Goal: Task Accomplishment & Management: Manage account settings

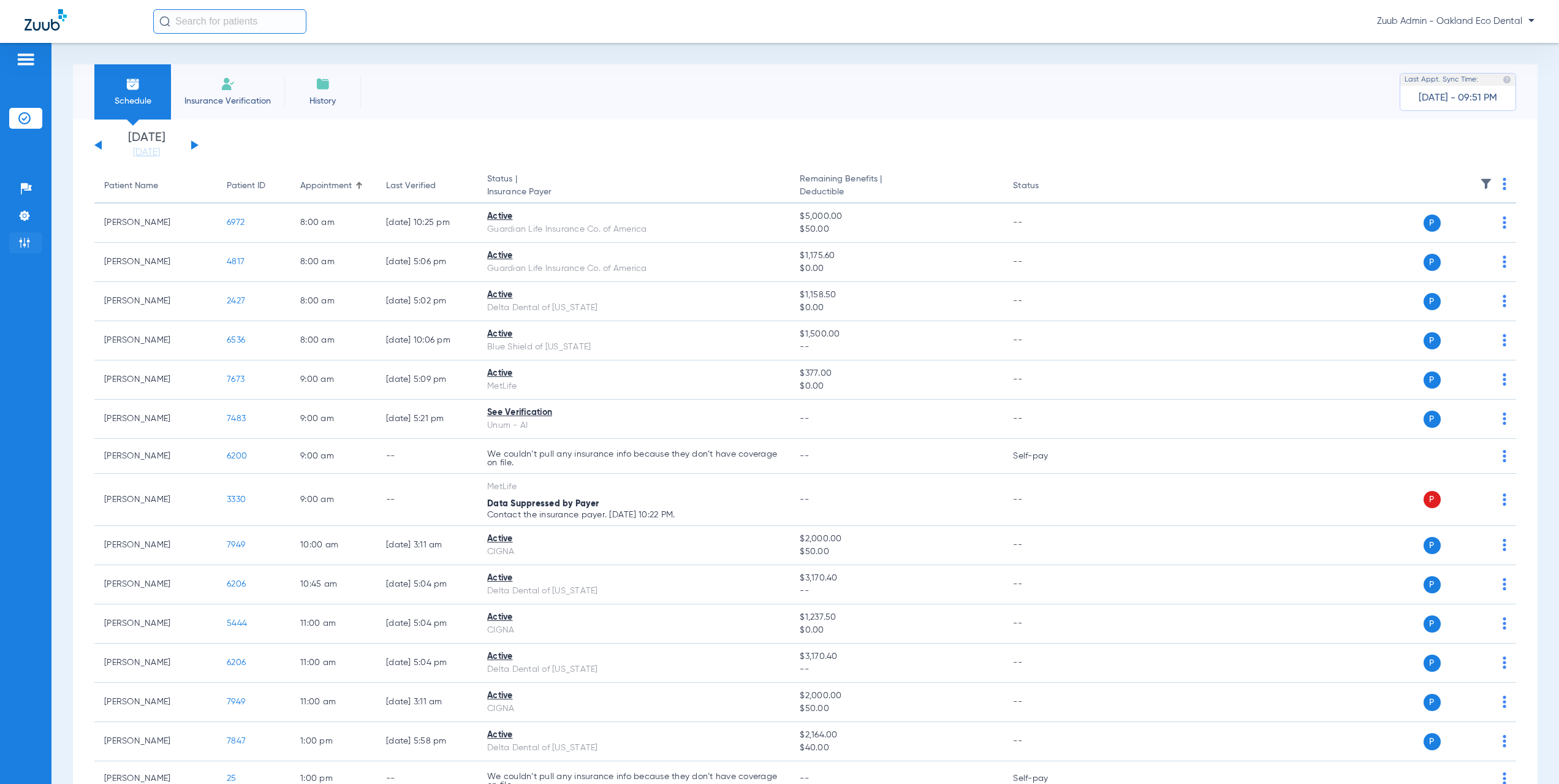
click at [25, 242] on img at bounding box center [24, 243] width 13 height 13
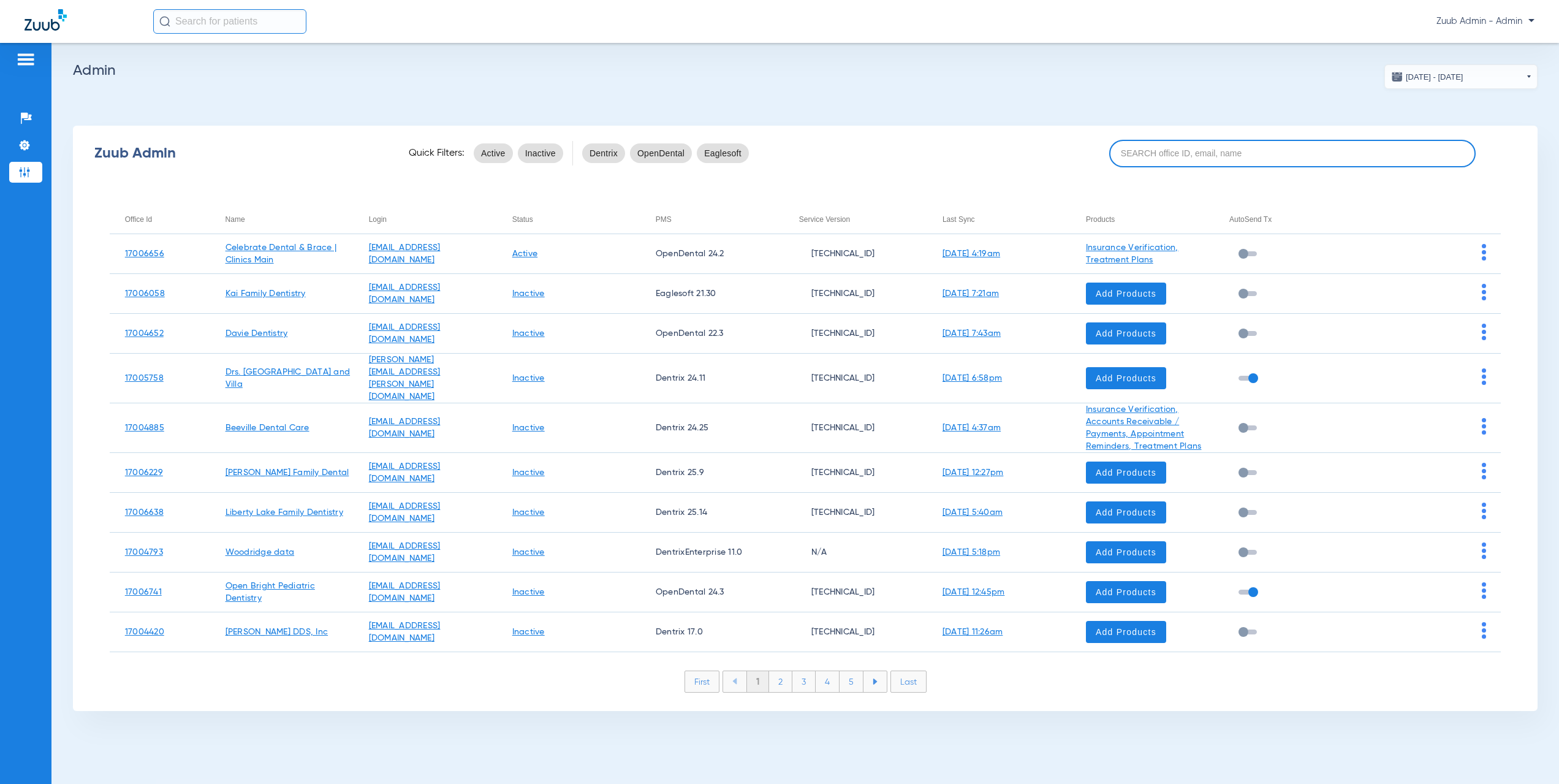
click at [1162, 160] on input at bounding box center [1293, 153] width 366 height 28
paste input "17006334"
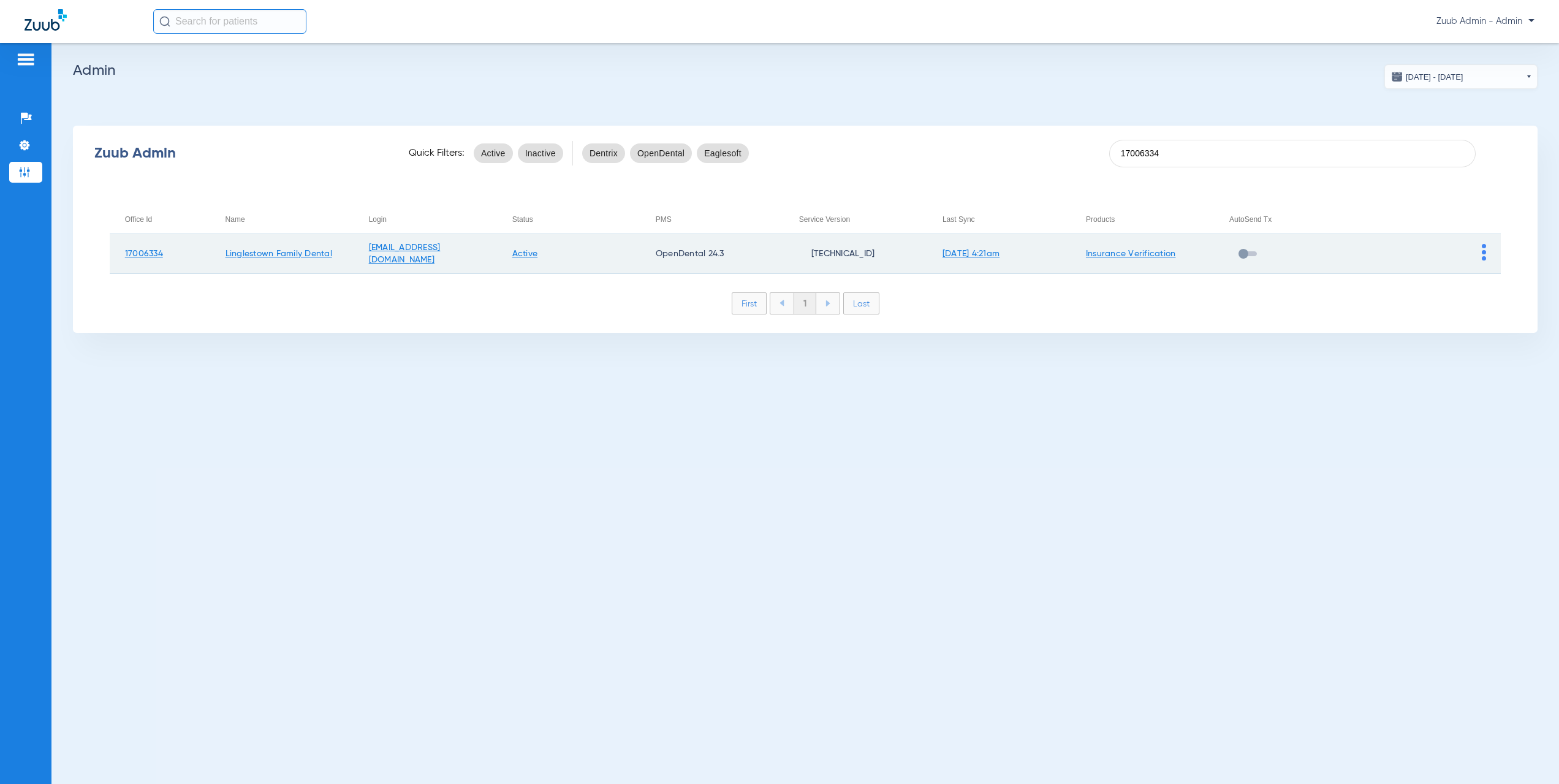
type input "17006334"
click at [1484, 257] on img at bounding box center [1483, 252] width 4 height 17
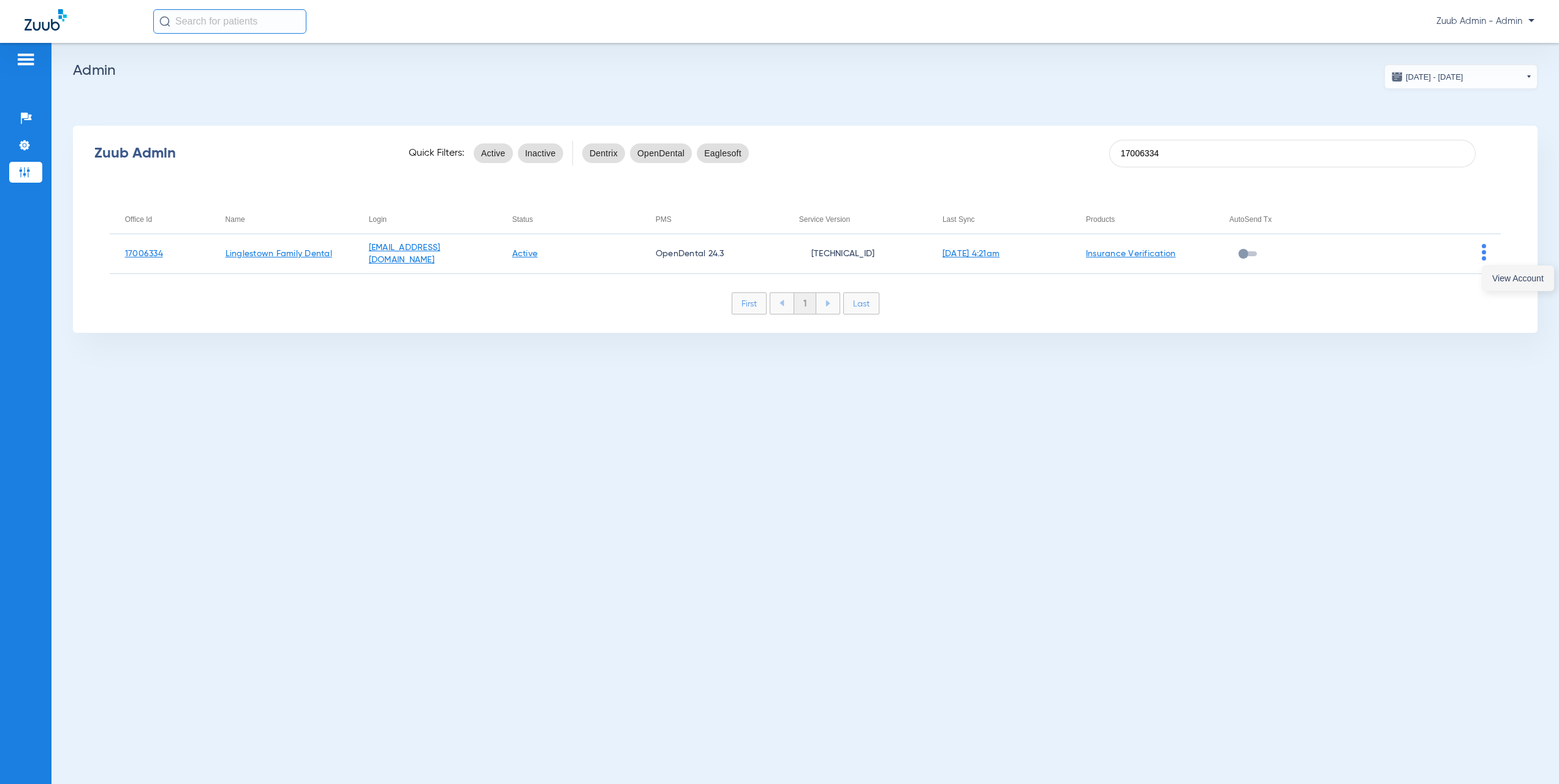
click at [1488, 282] on button "View Account" at bounding box center [1518, 278] width 71 height 24
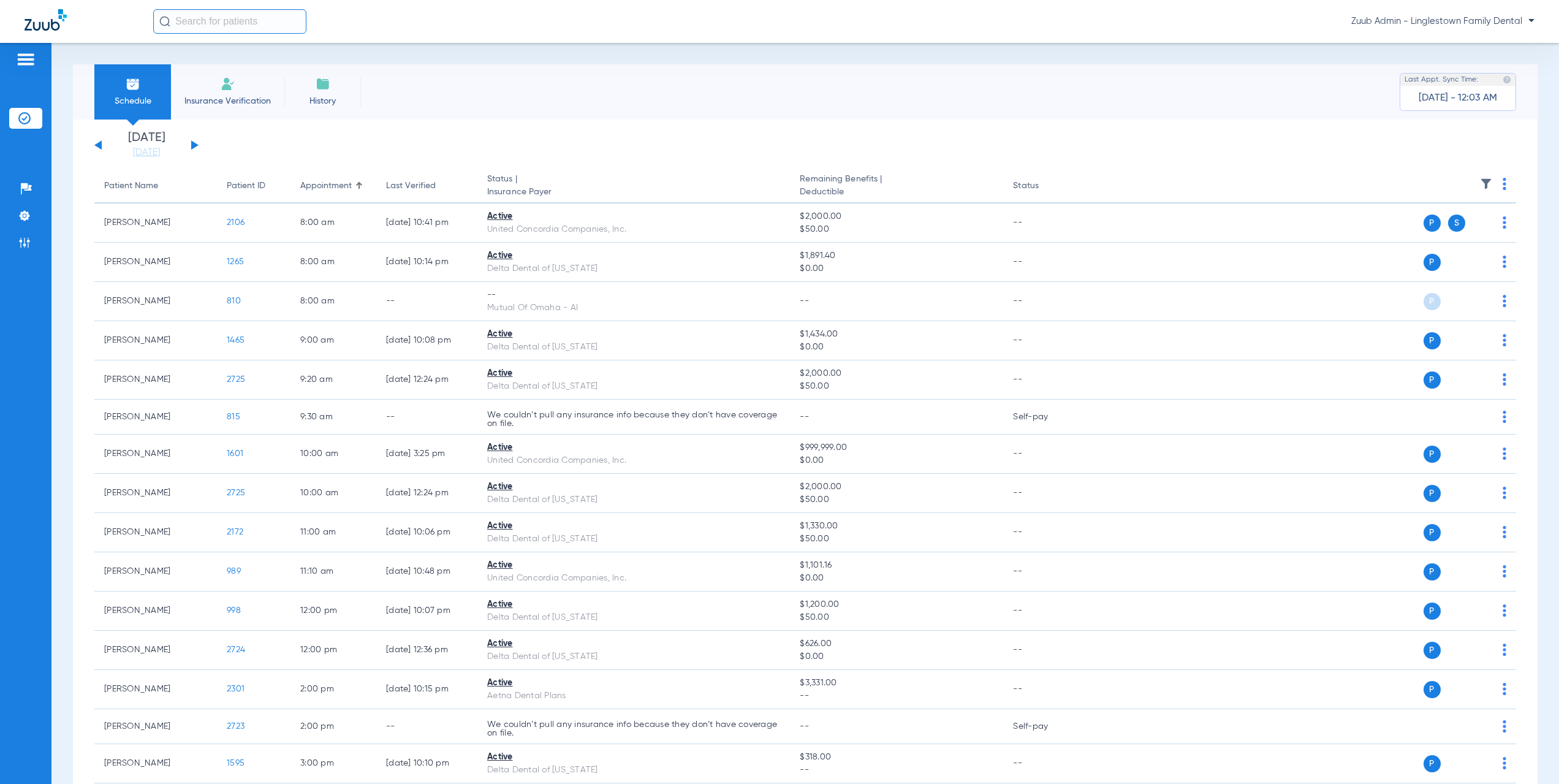
click at [193, 145] on button at bounding box center [194, 145] width 7 height 9
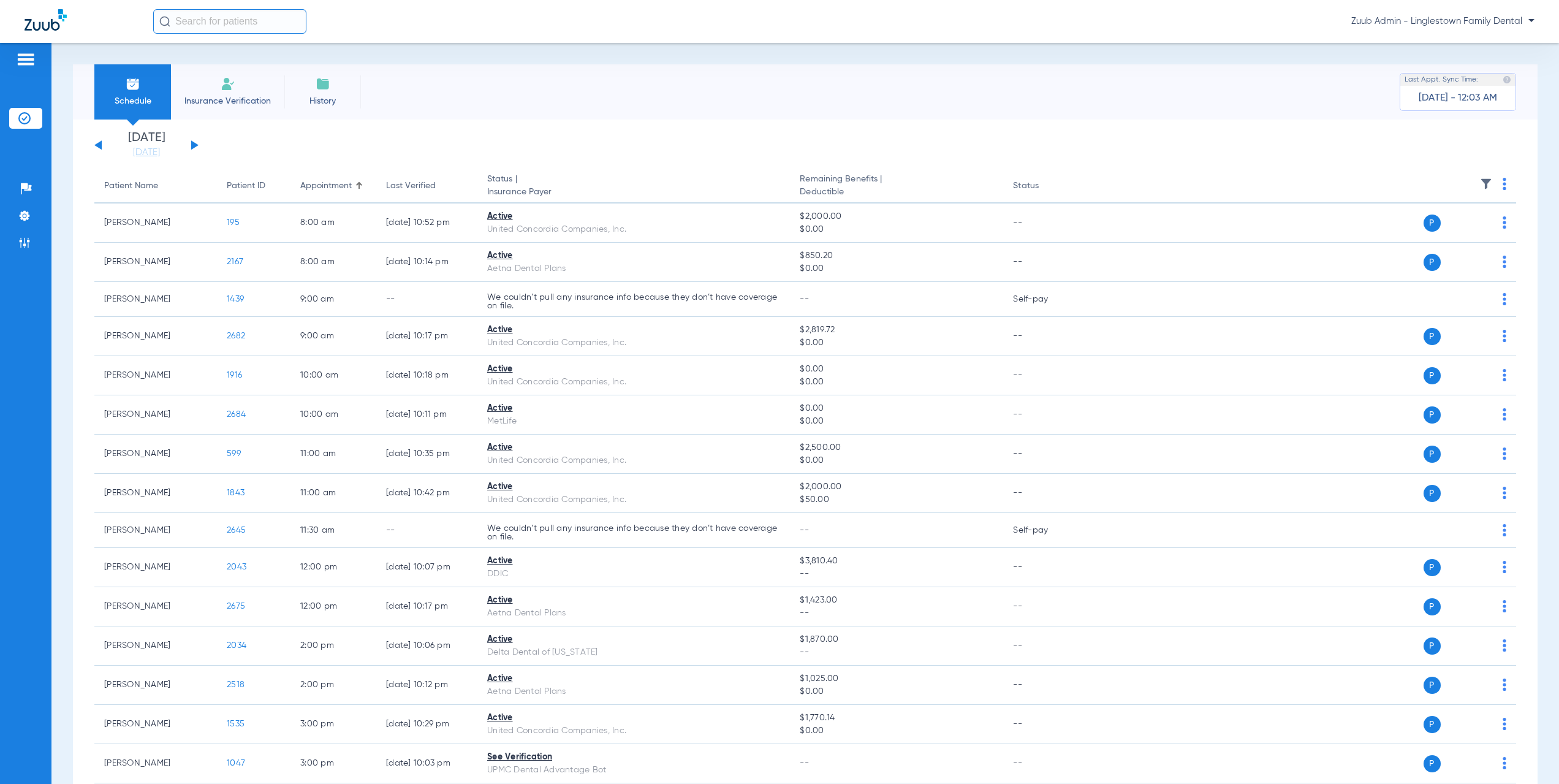
click at [193, 145] on button at bounding box center [194, 145] width 7 height 9
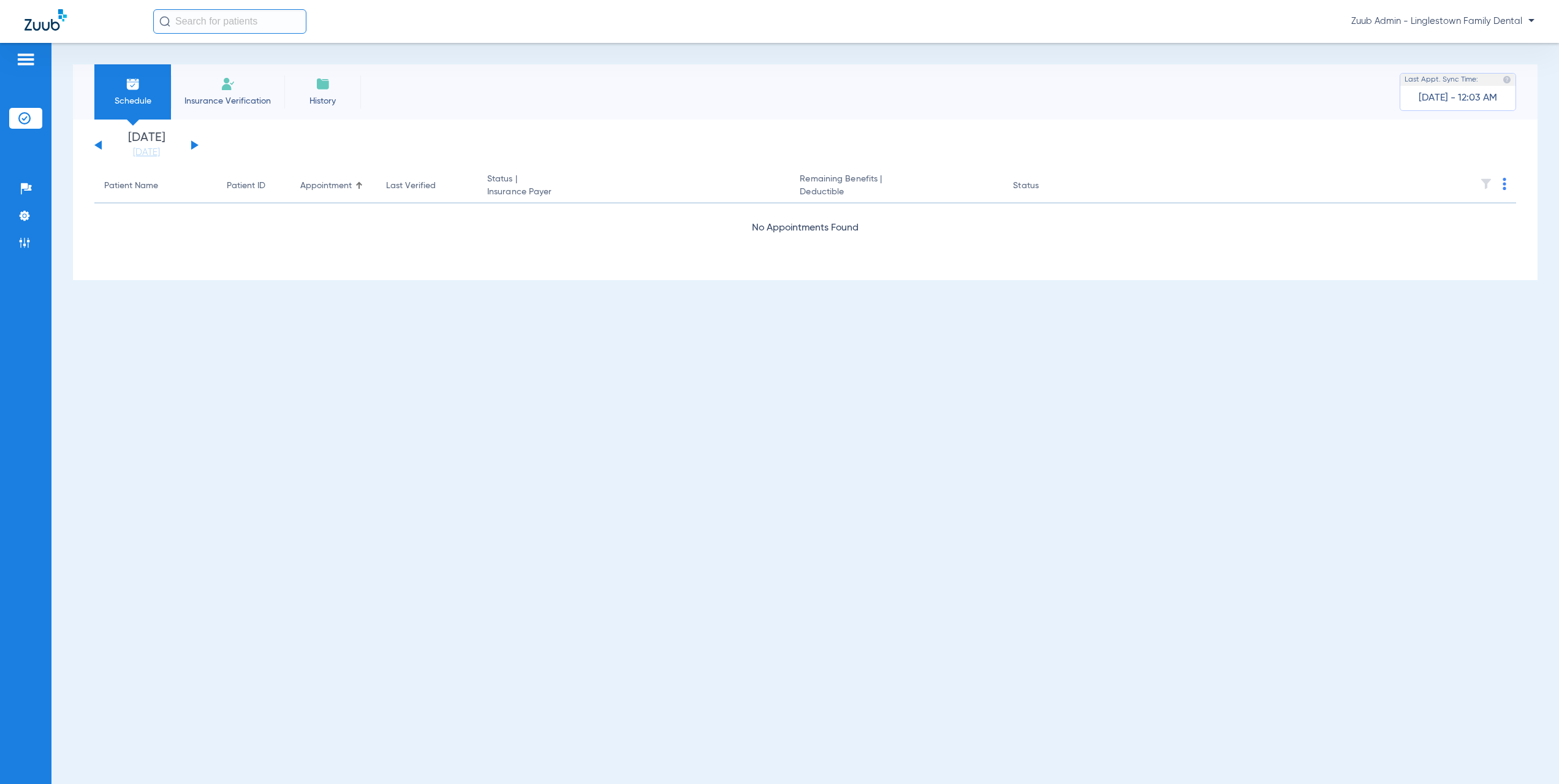
click at [193, 145] on button at bounding box center [194, 145] width 7 height 9
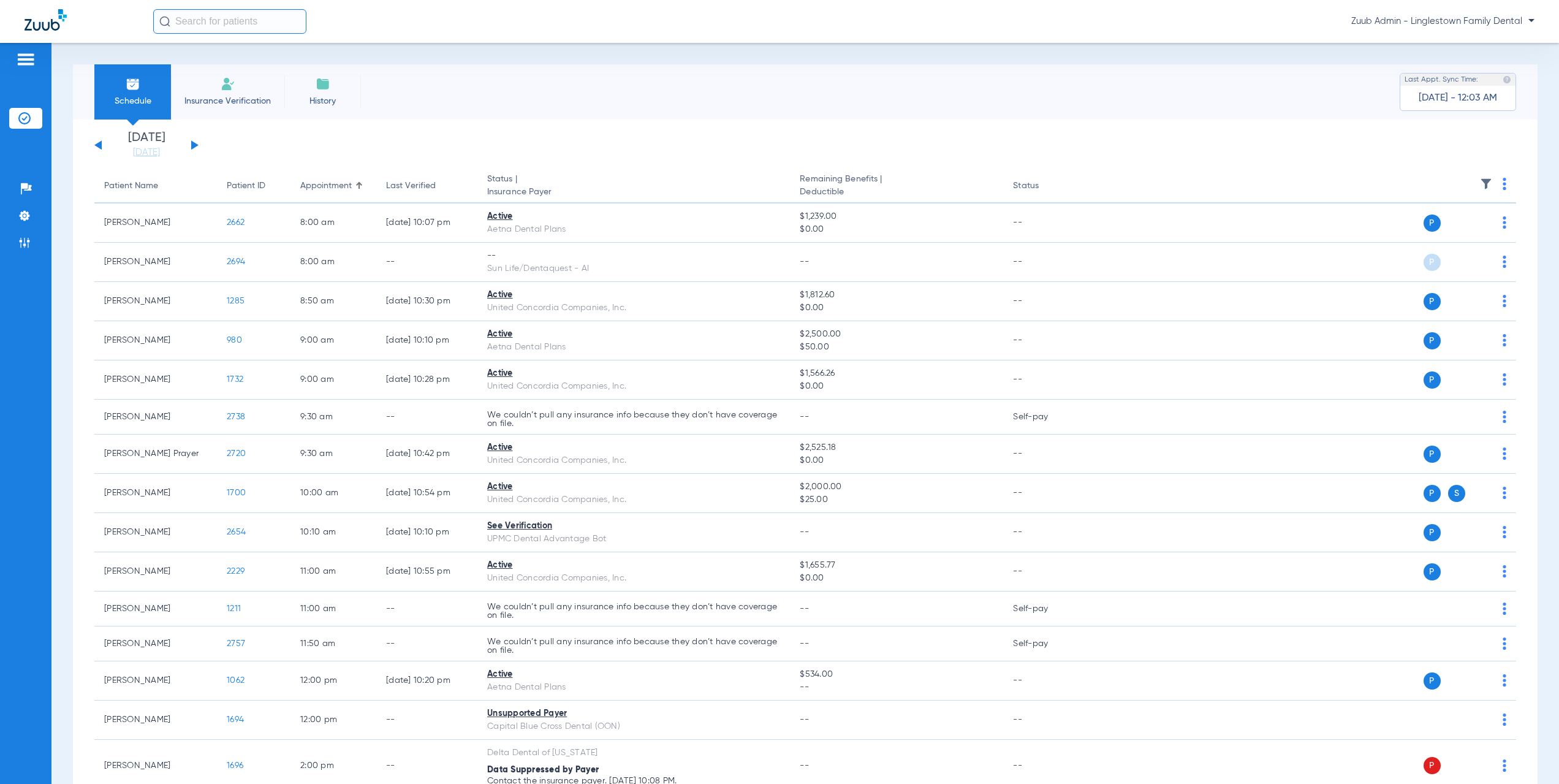
click at [193, 142] on button at bounding box center [194, 145] width 7 height 9
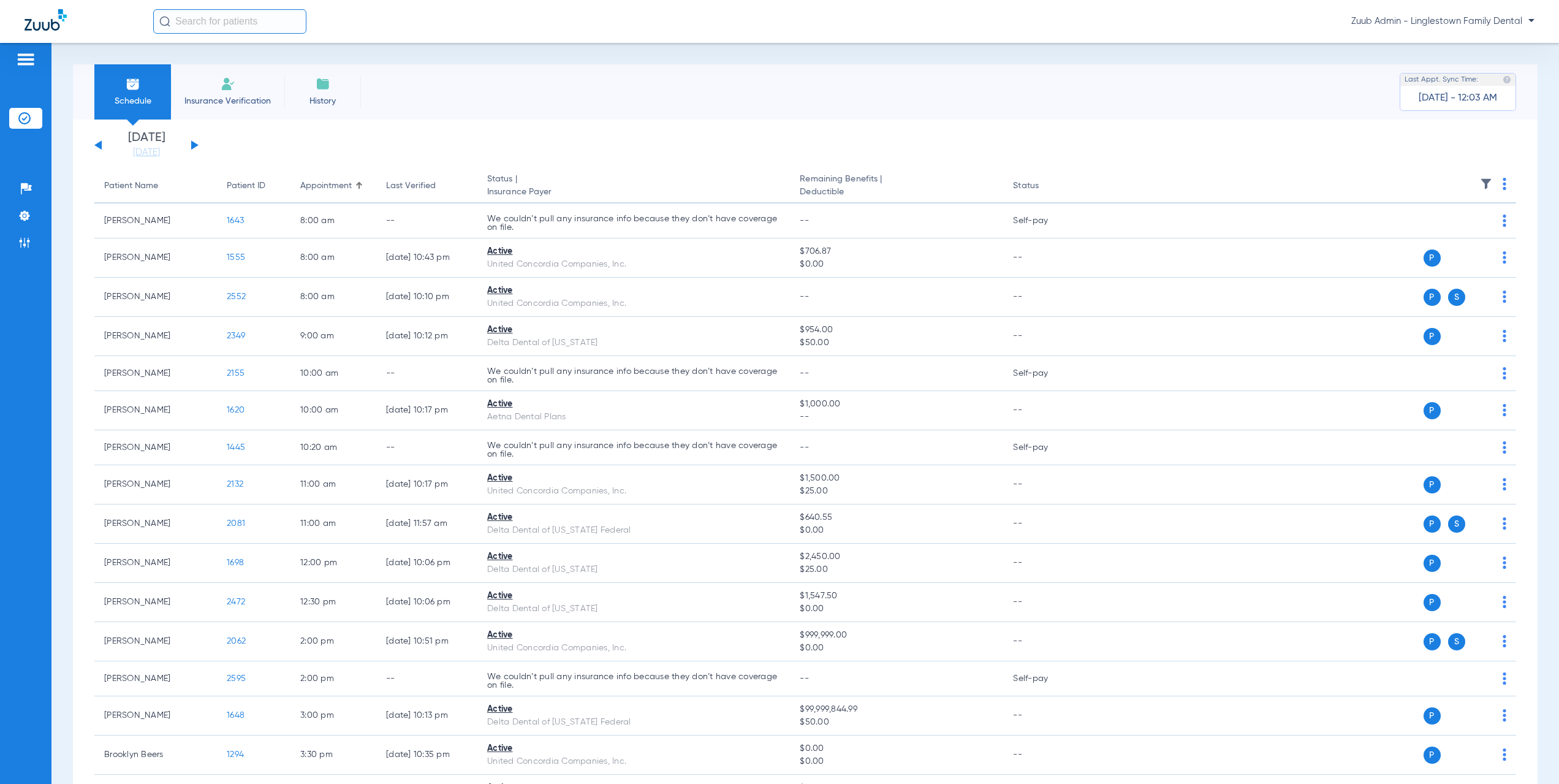
click at [193, 144] on button at bounding box center [194, 145] width 7 height 9
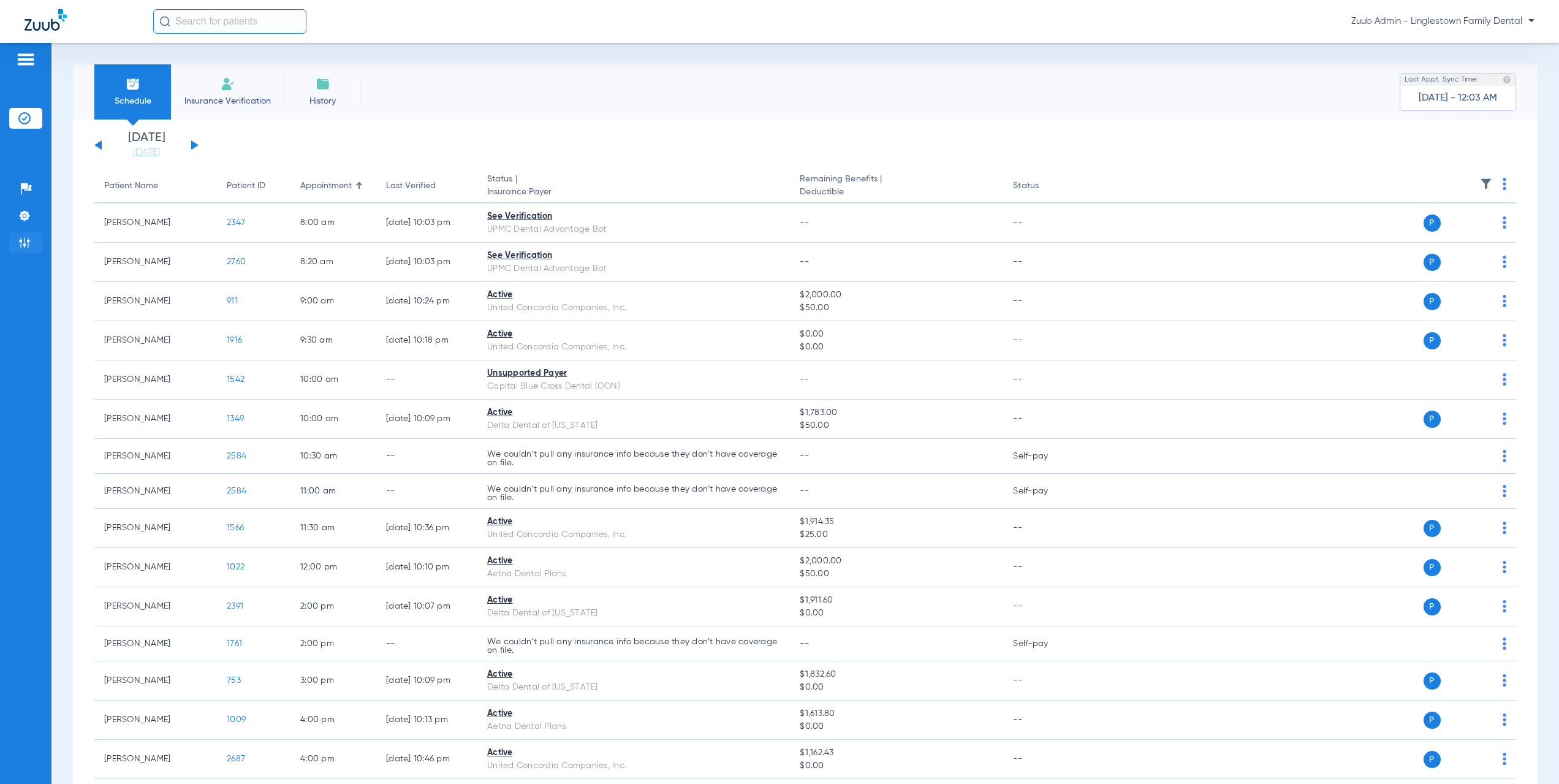
click at [16, 242] on li "Admin" at bounding box center [26, 242] width 33 height 21
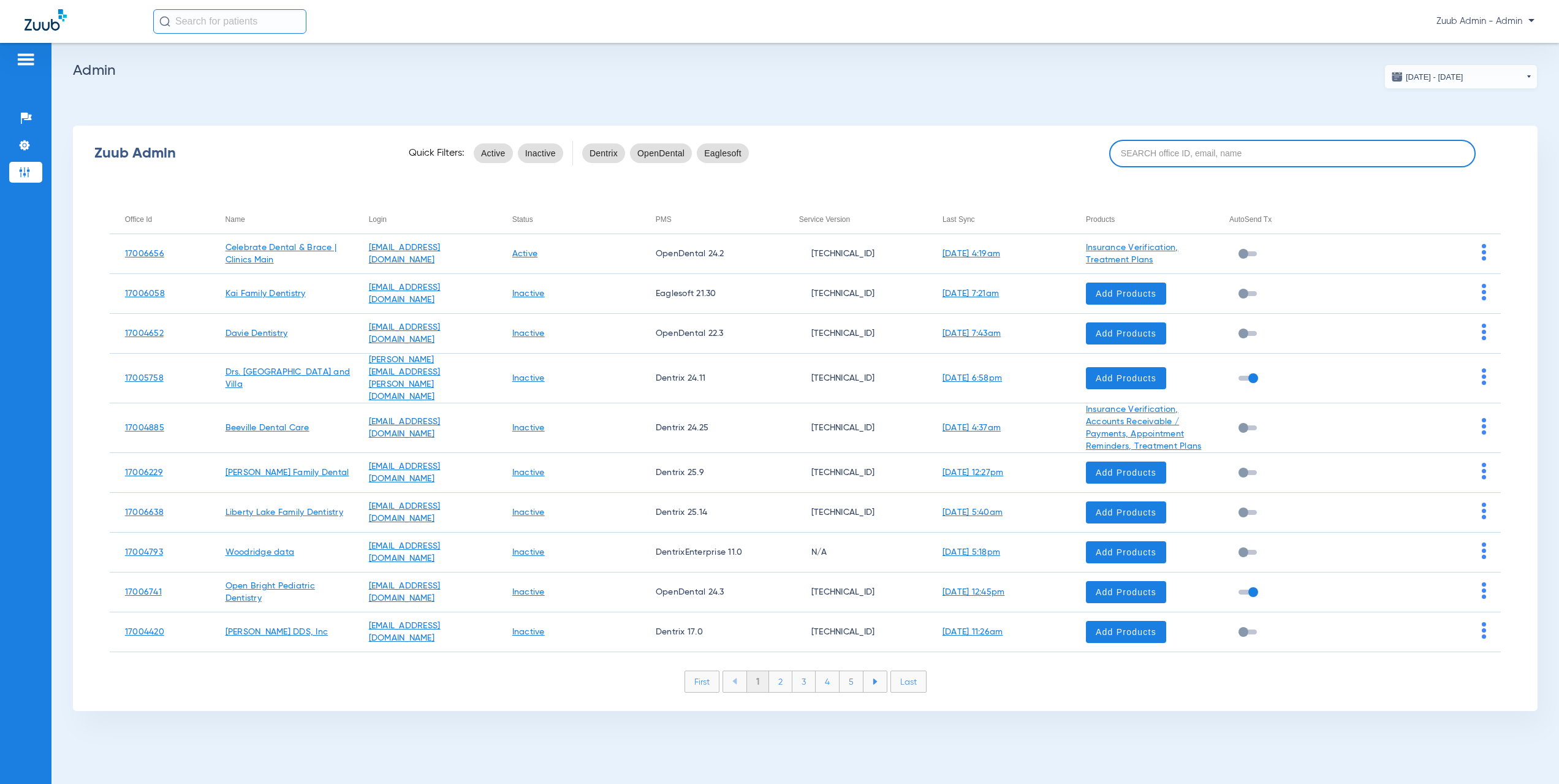
click at [1145, 164] on input at bounding box center [1293, 153] width 366 height 28
paste input "17005330"
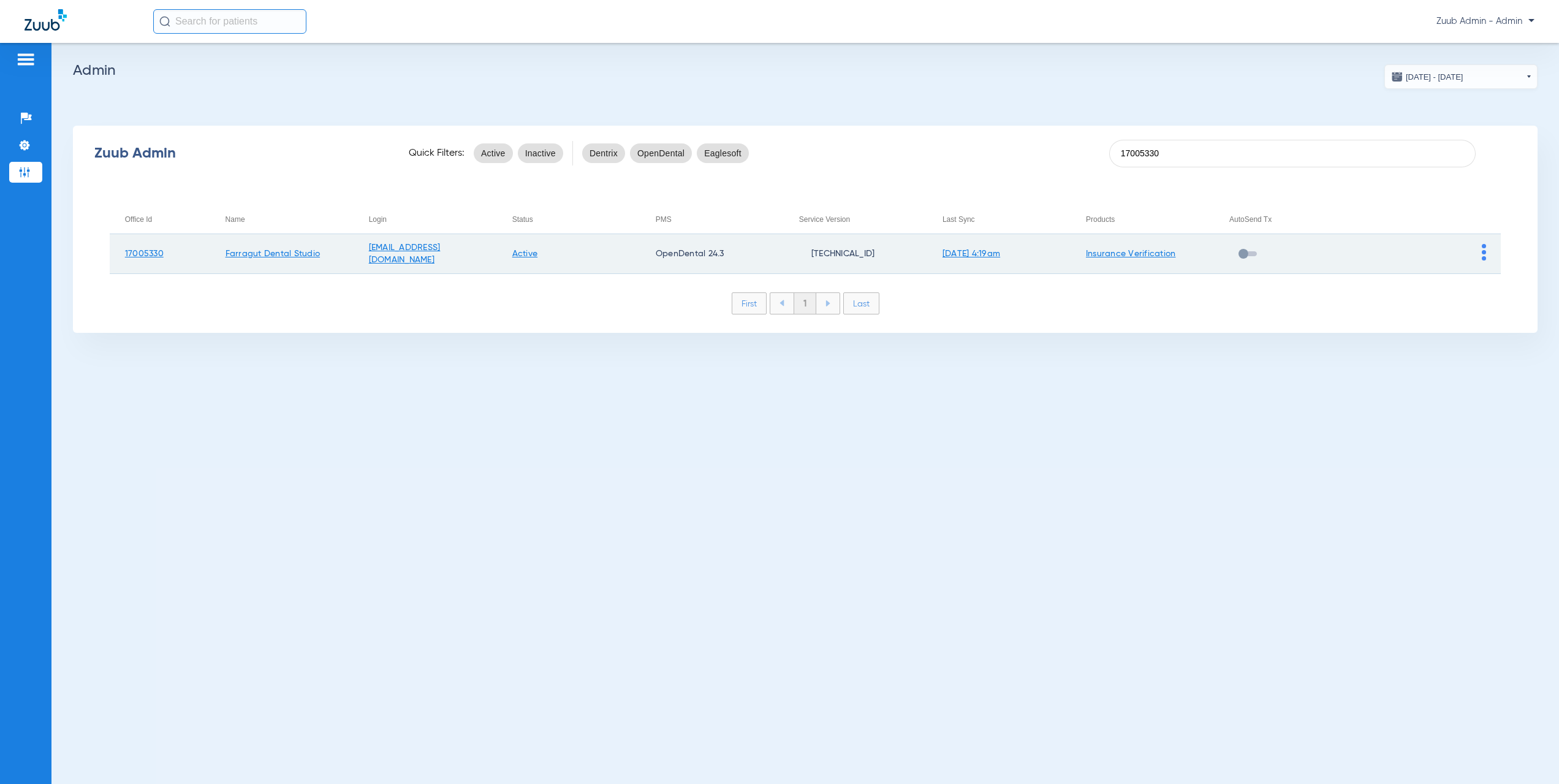
type input "17005330"
click at [1483, 254] on img at bounding box center [1483, 252] width 4 height 17
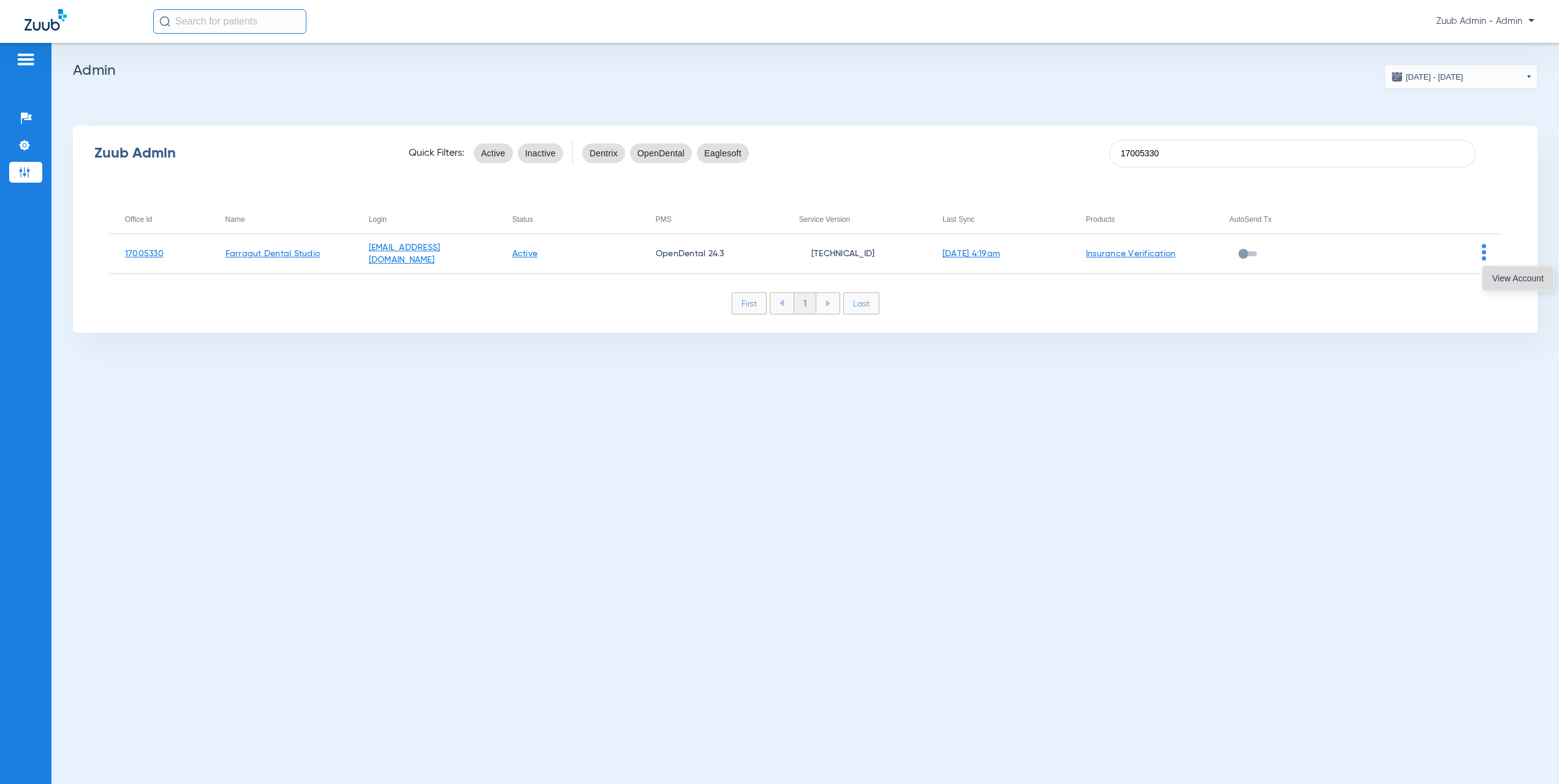
click at [1493, 276] on span "View Account" at bounding box center [1518, 278] width 51 height 9
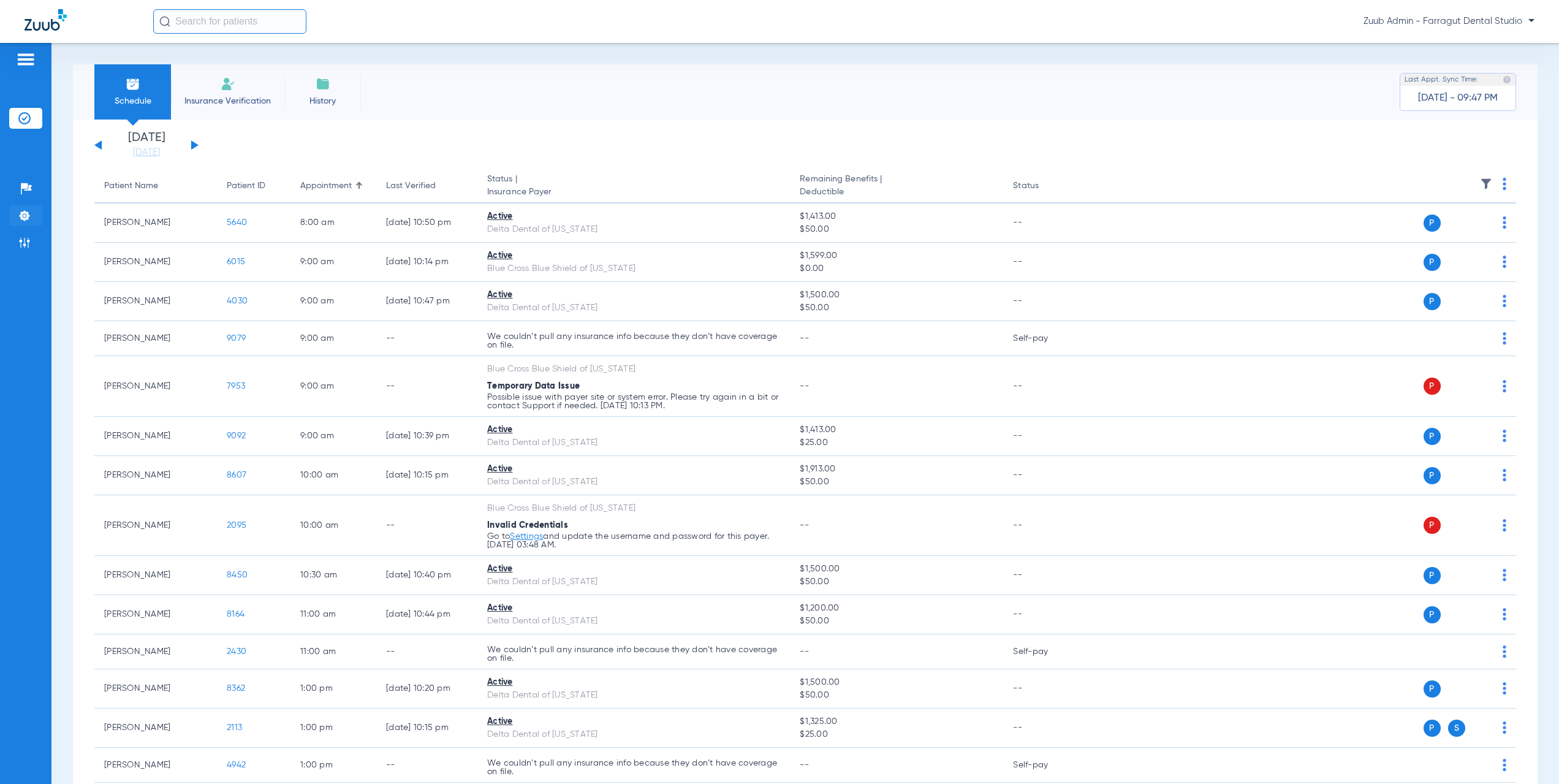
click at [29, 220] on img at bounding box center [24, 216] width 13 height 13
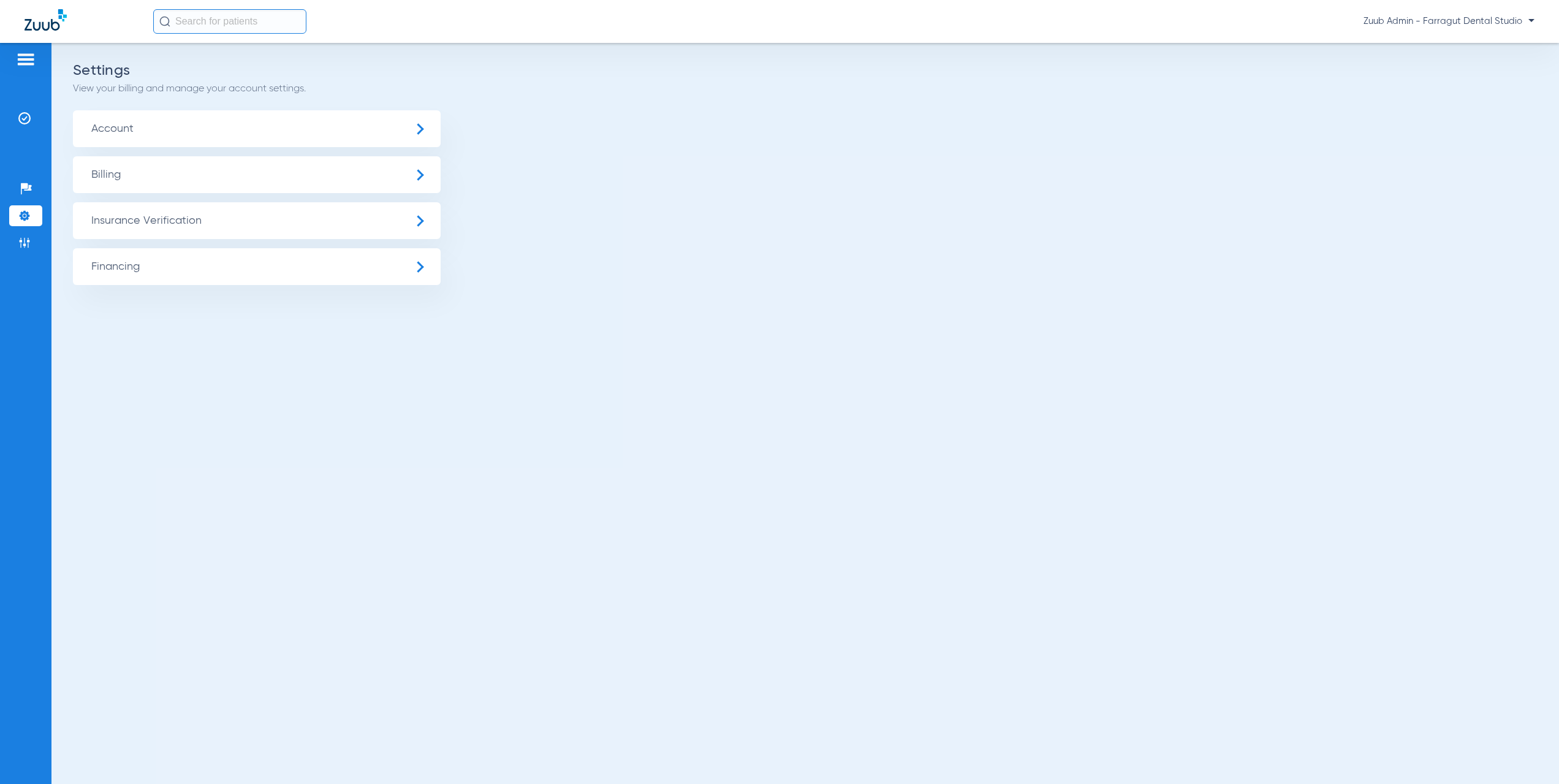
click at [224, 223] on span "Insurance Verification" at bounding box center [257, 220] width 368 height 37
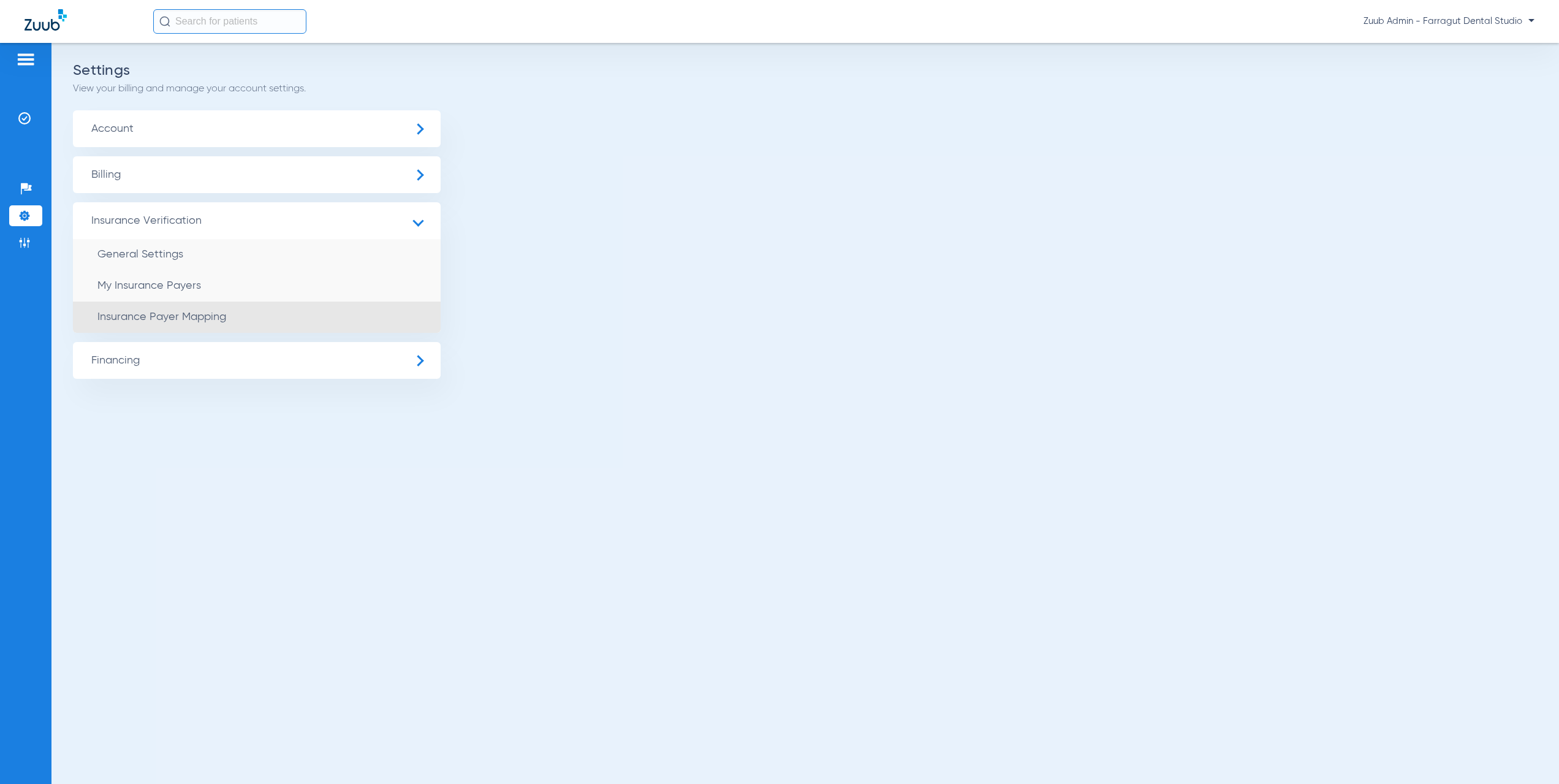
click at [216, 308] on li "Insurance Payer Mapping" at bounding box center [257, 317] width 368 height 32
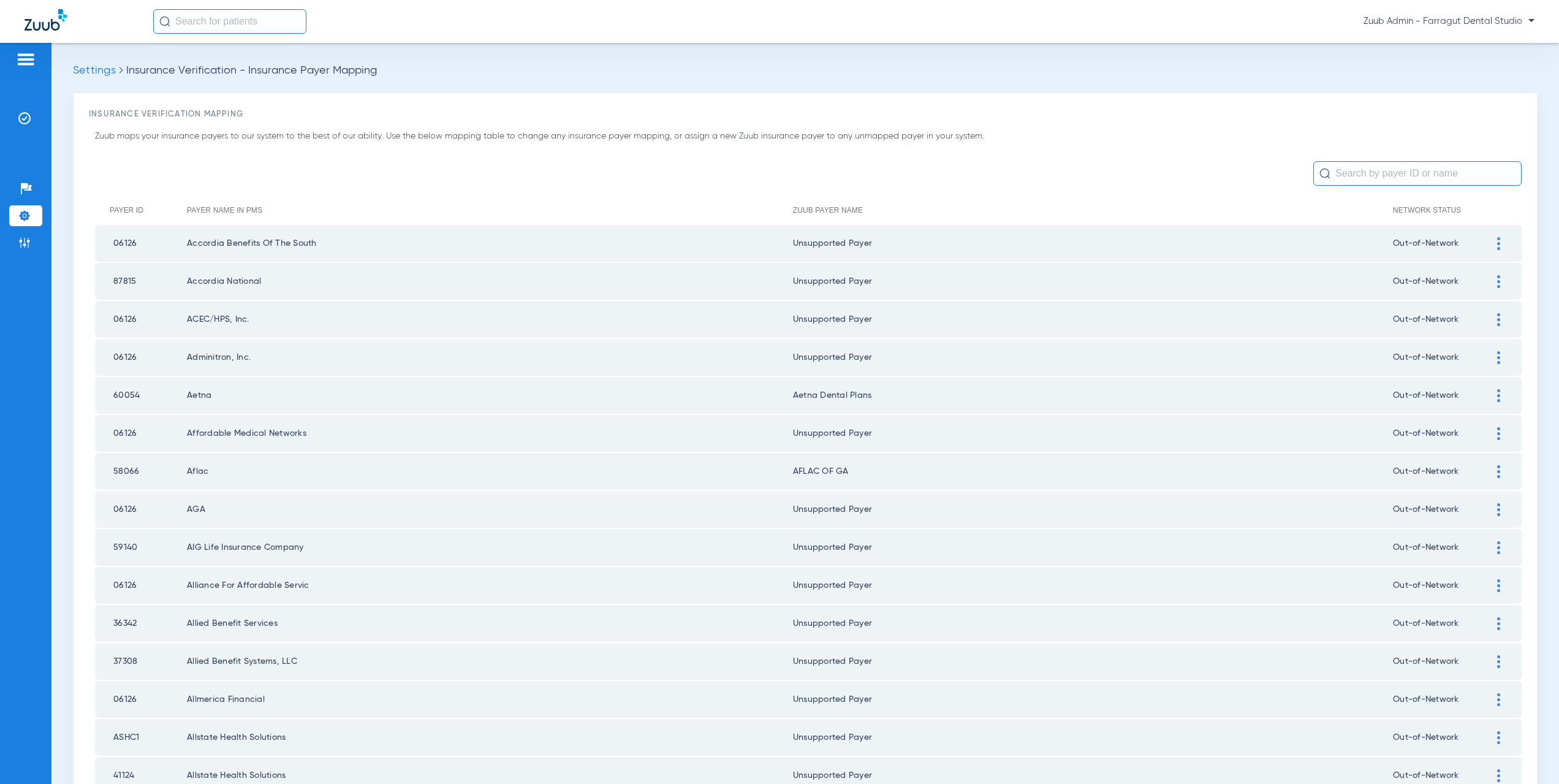
click at [26, 222] on li "Settings" at bounding box center [26, 216] width 33 height 21
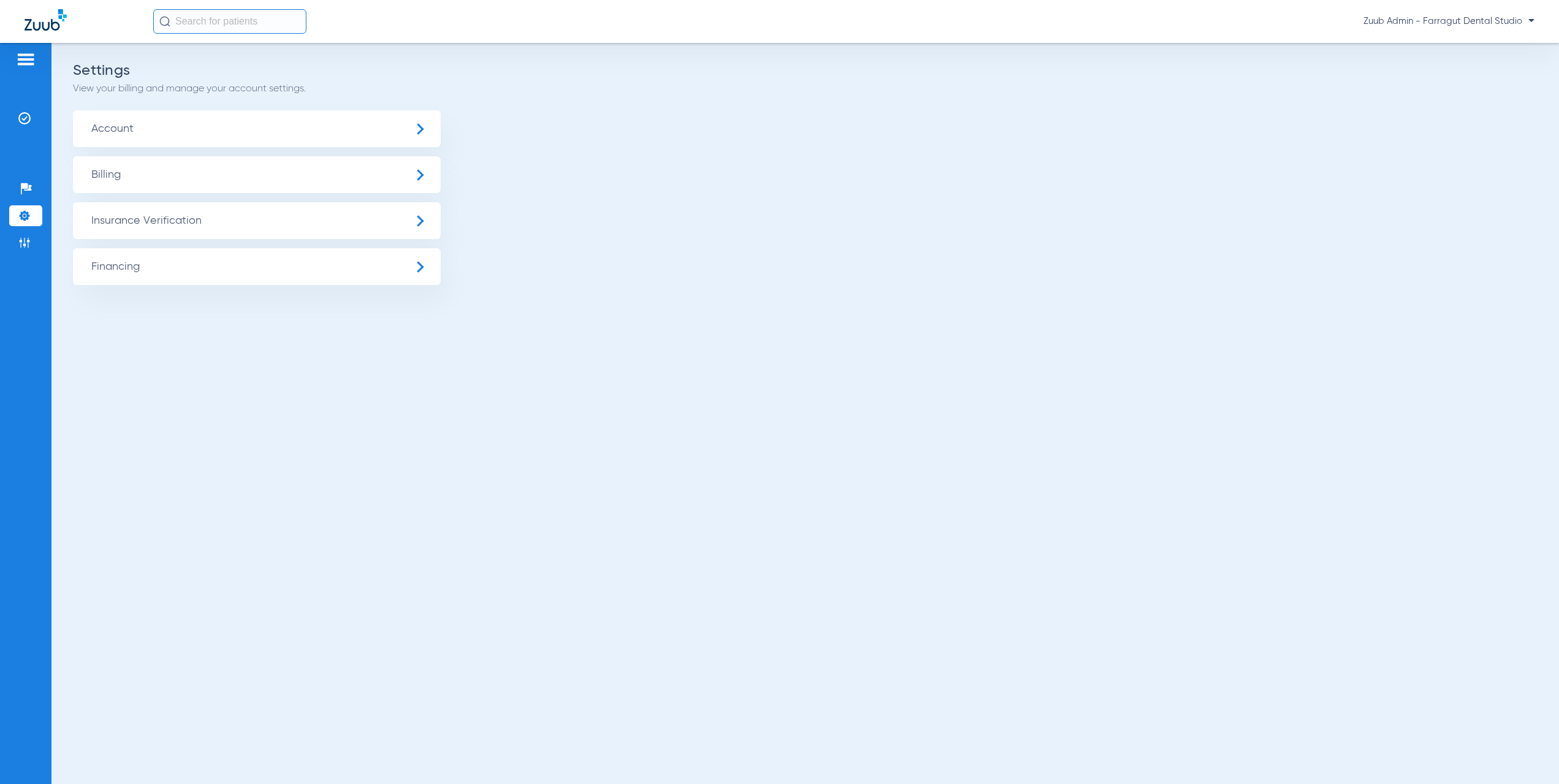
click at [159, 221] on span "Insurance Verification" at bounding box center [257, 220] width 368 height 37
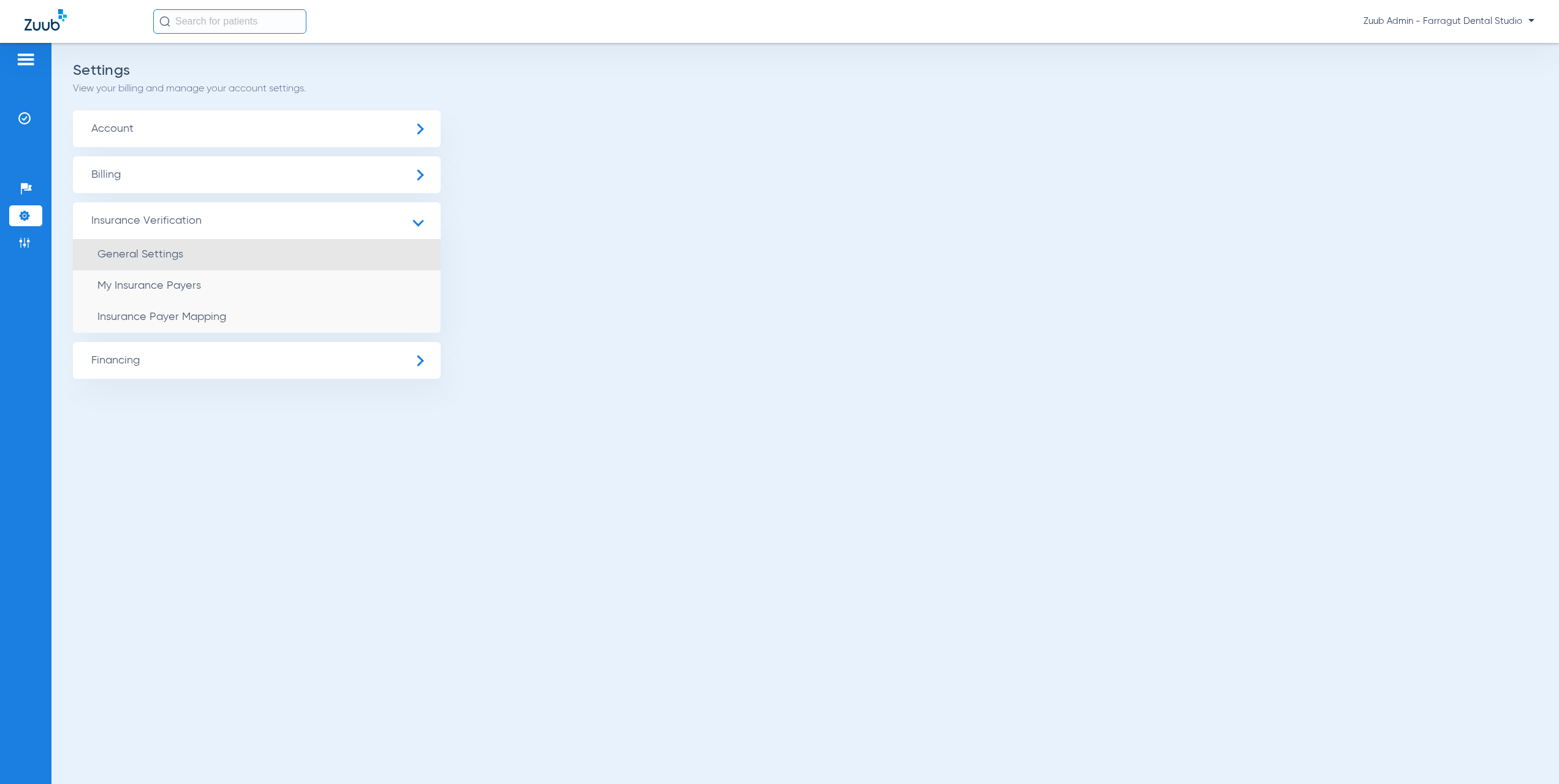
click at [163, 246] on li "General Settings" at bounding box center [257, 255] width 368 height 32
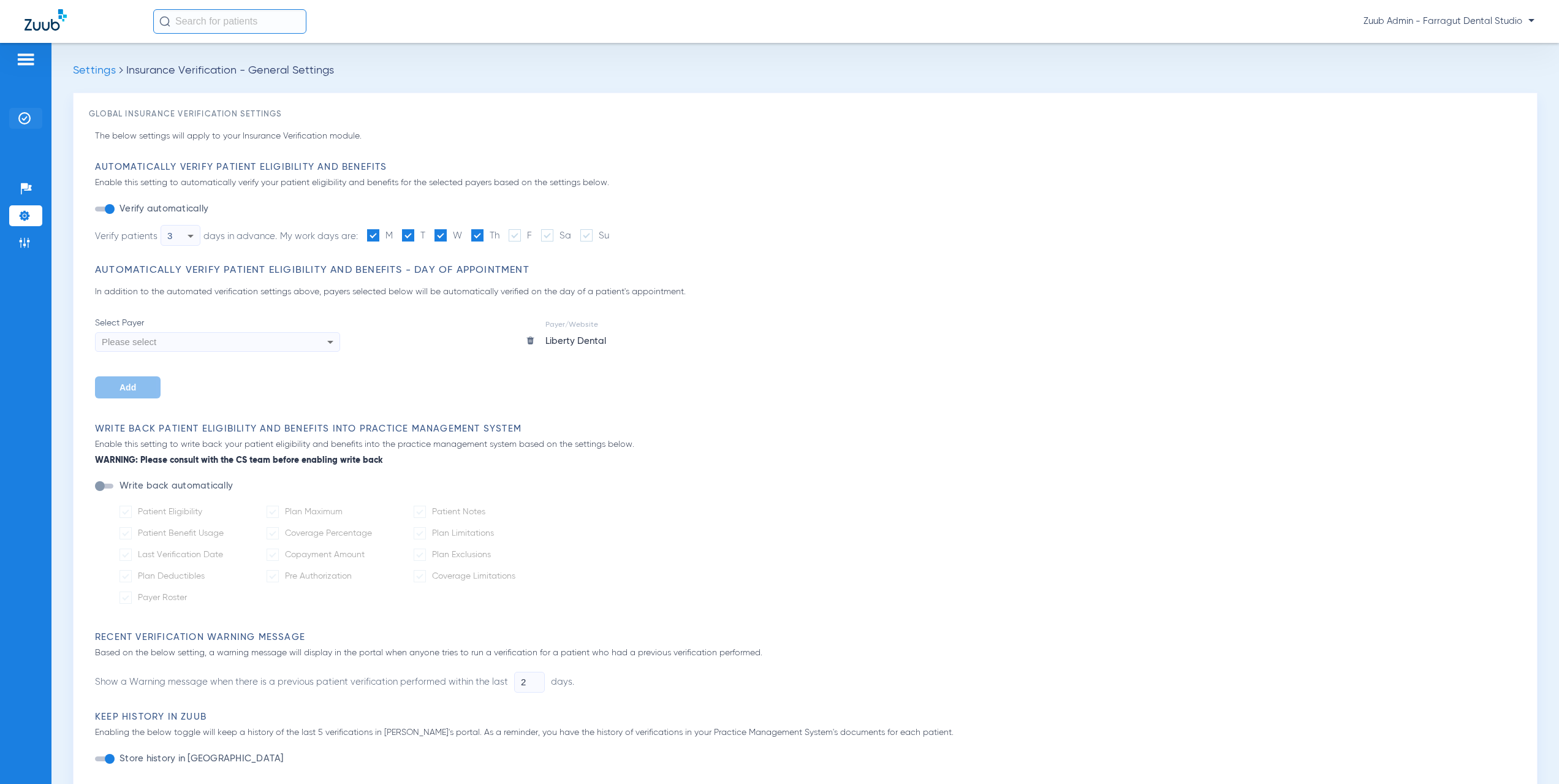
click at [18, 115] on img at bounding box center [24, 118] width 13 height 13
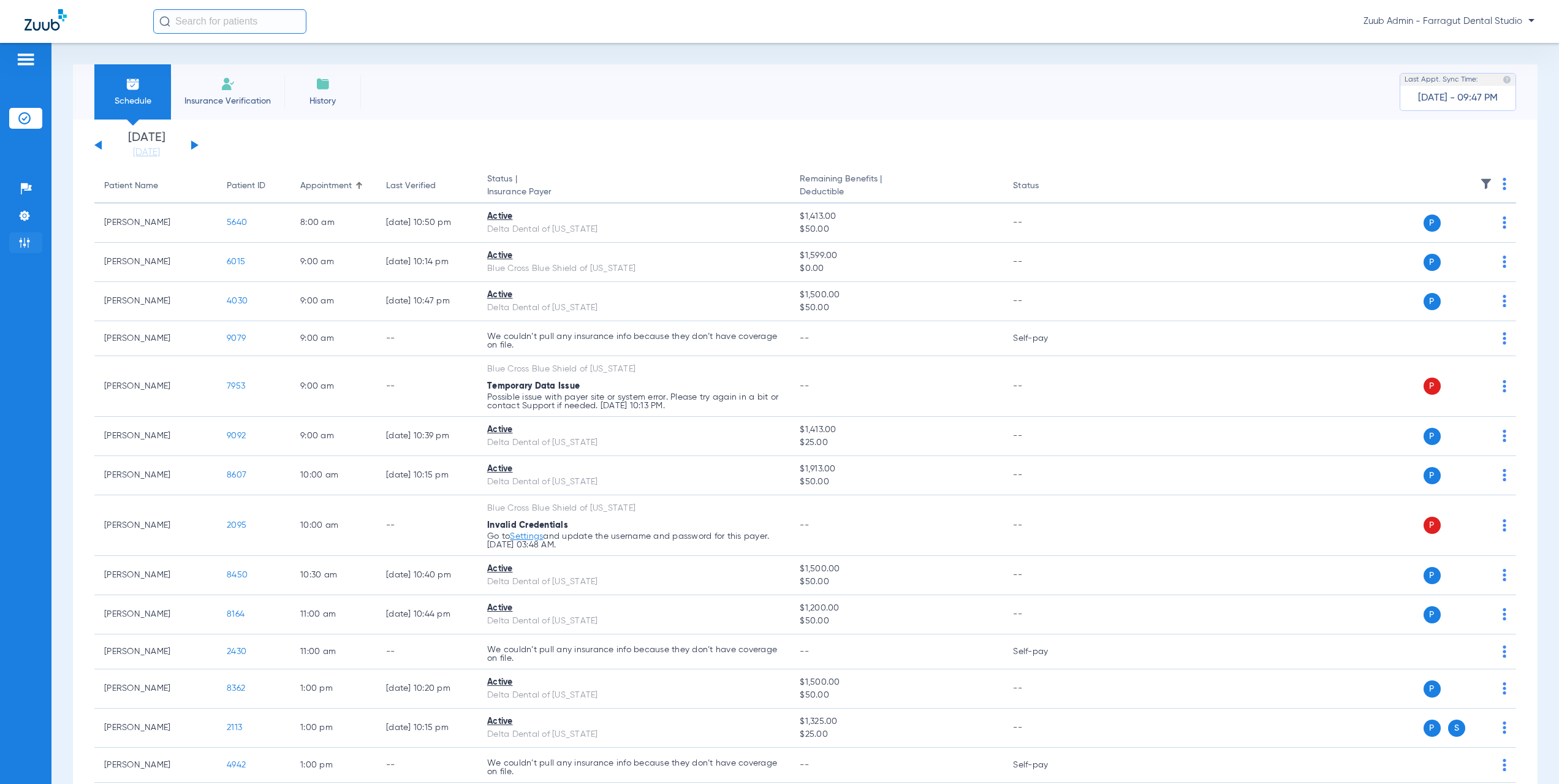
click at [24, 239] on img at bounding box center [24, 243] width 13 height 13
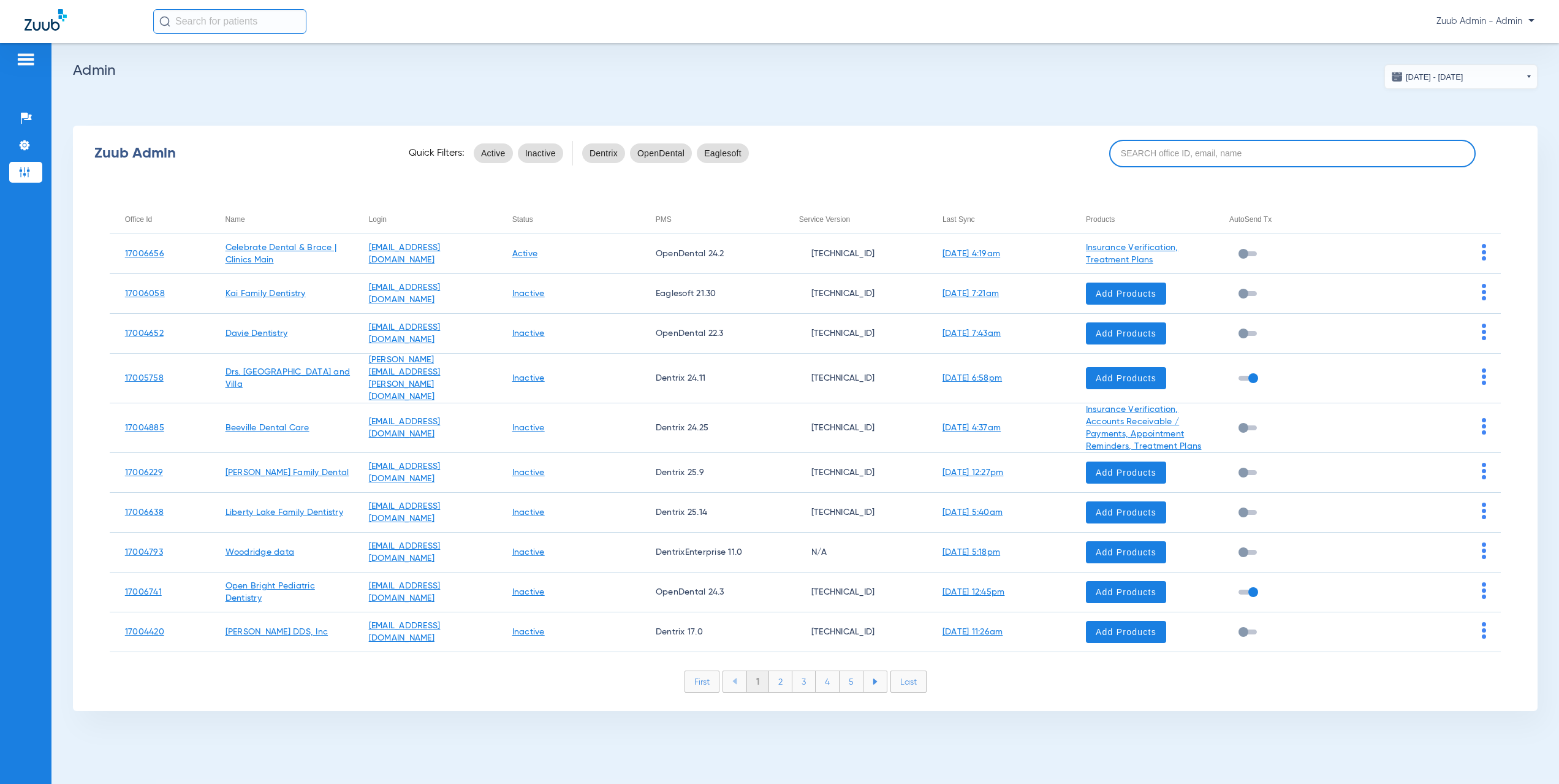
click at [1188, 158] on input at bounding box center [1293, 153] width 366 height 28
paste input "17004583"
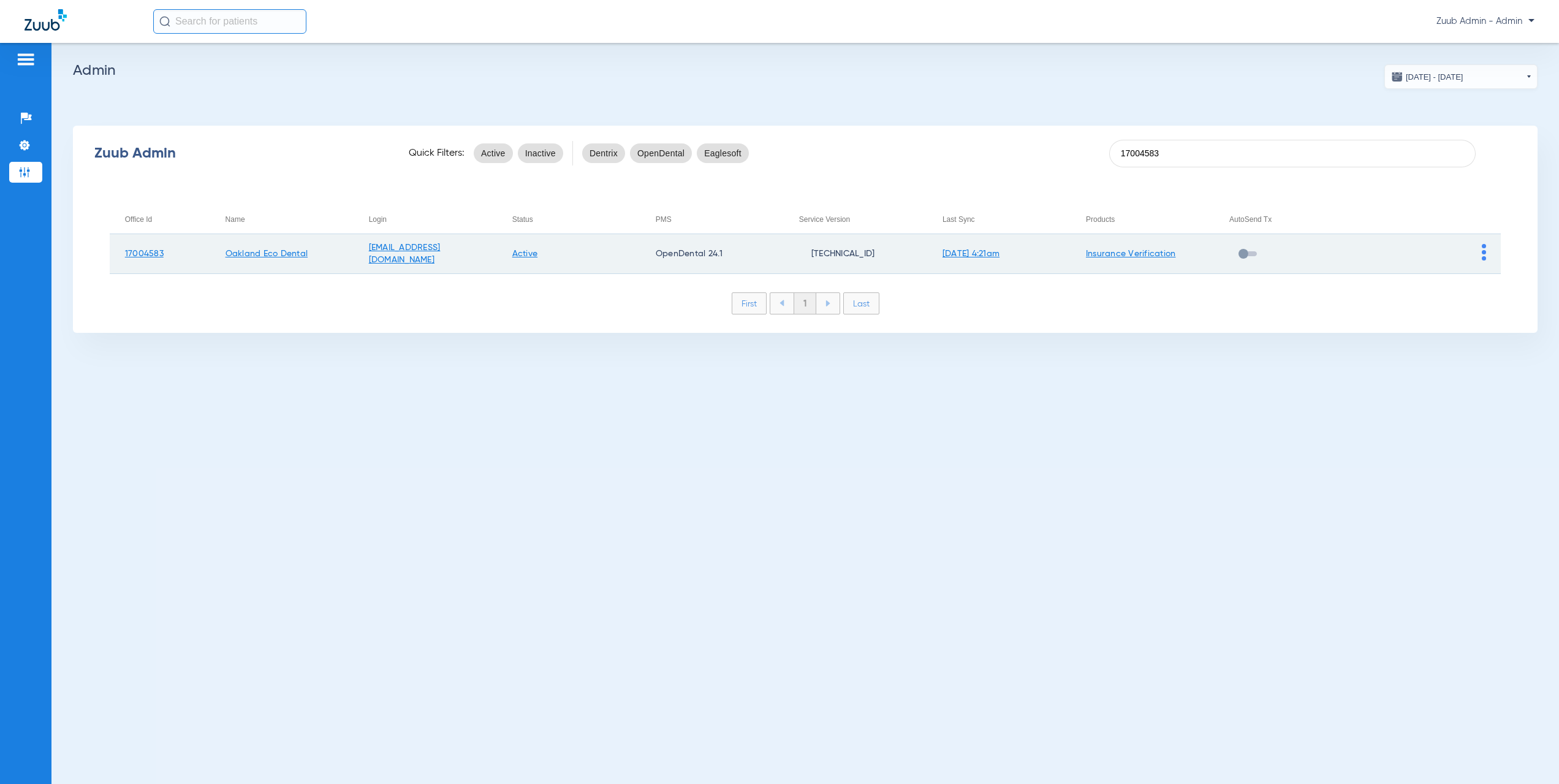
type input "17004583"
click at [1484, 256] on img at bounding box center [1483, 252] width 4 height 17
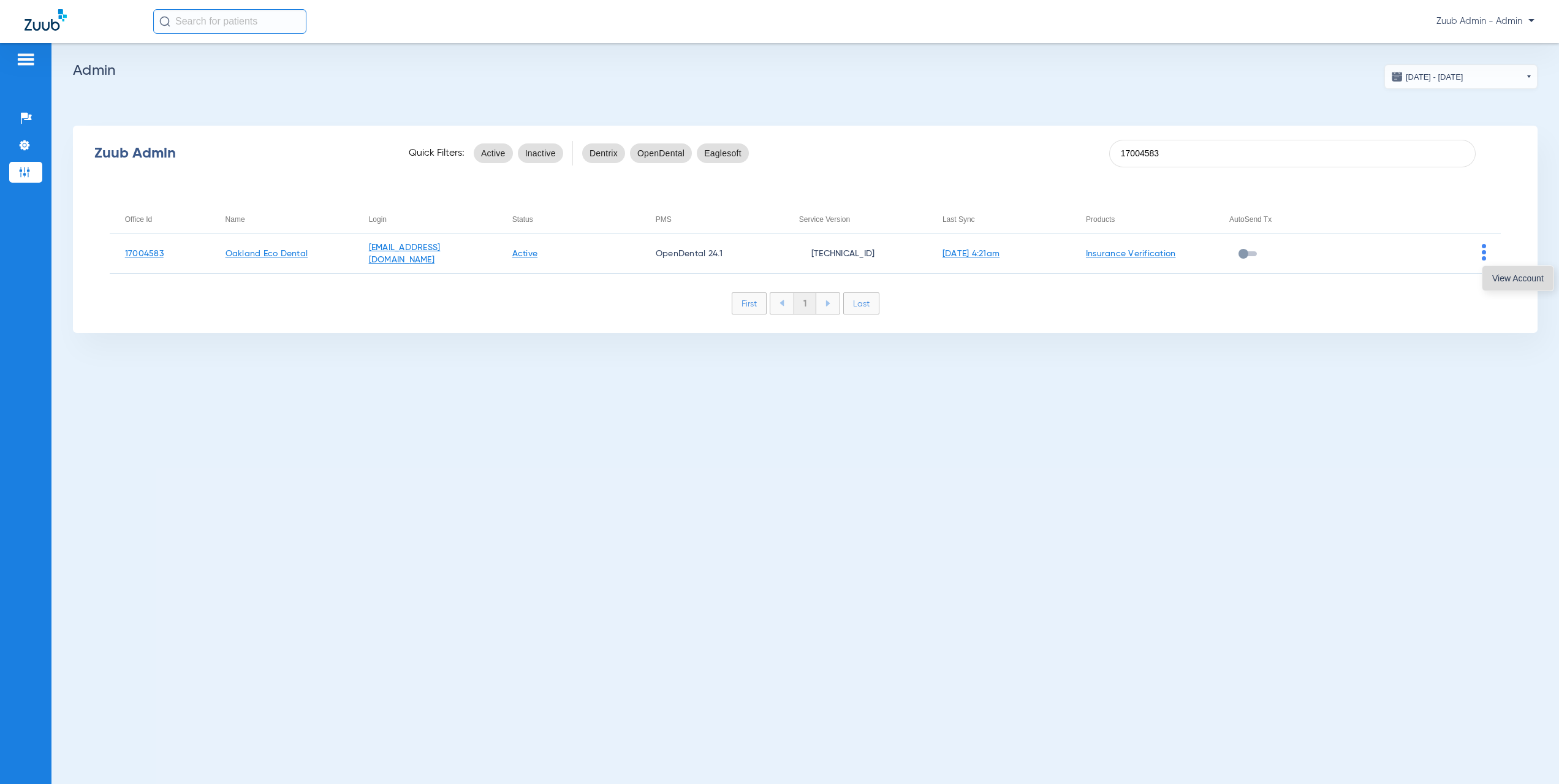
click at [1506, 283] on button "View Account" at bounding box center [1518, 278] width 71 height 24
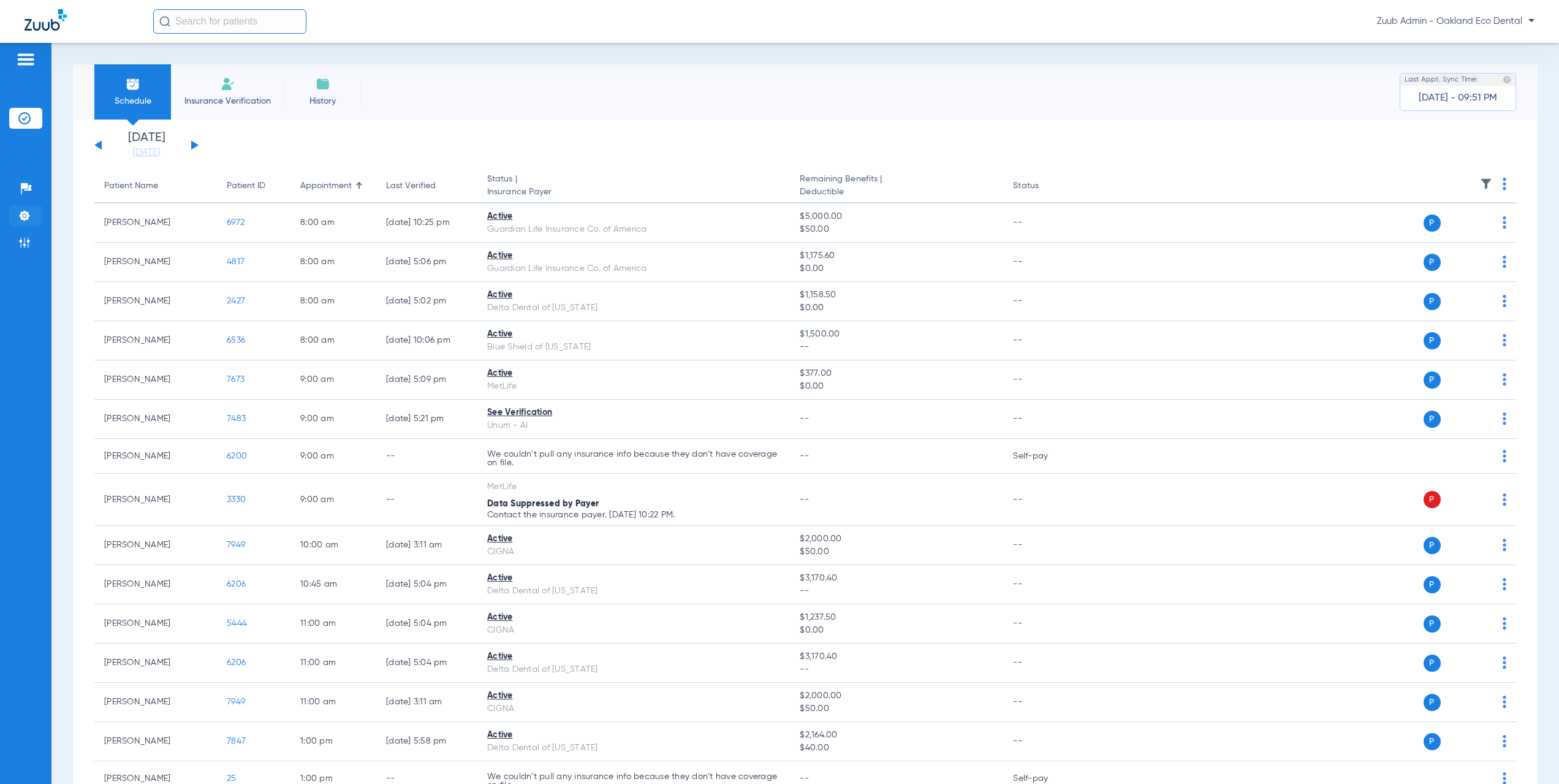
click at [28, 216] on img at bounding box center [24, 216] width 13 height 13
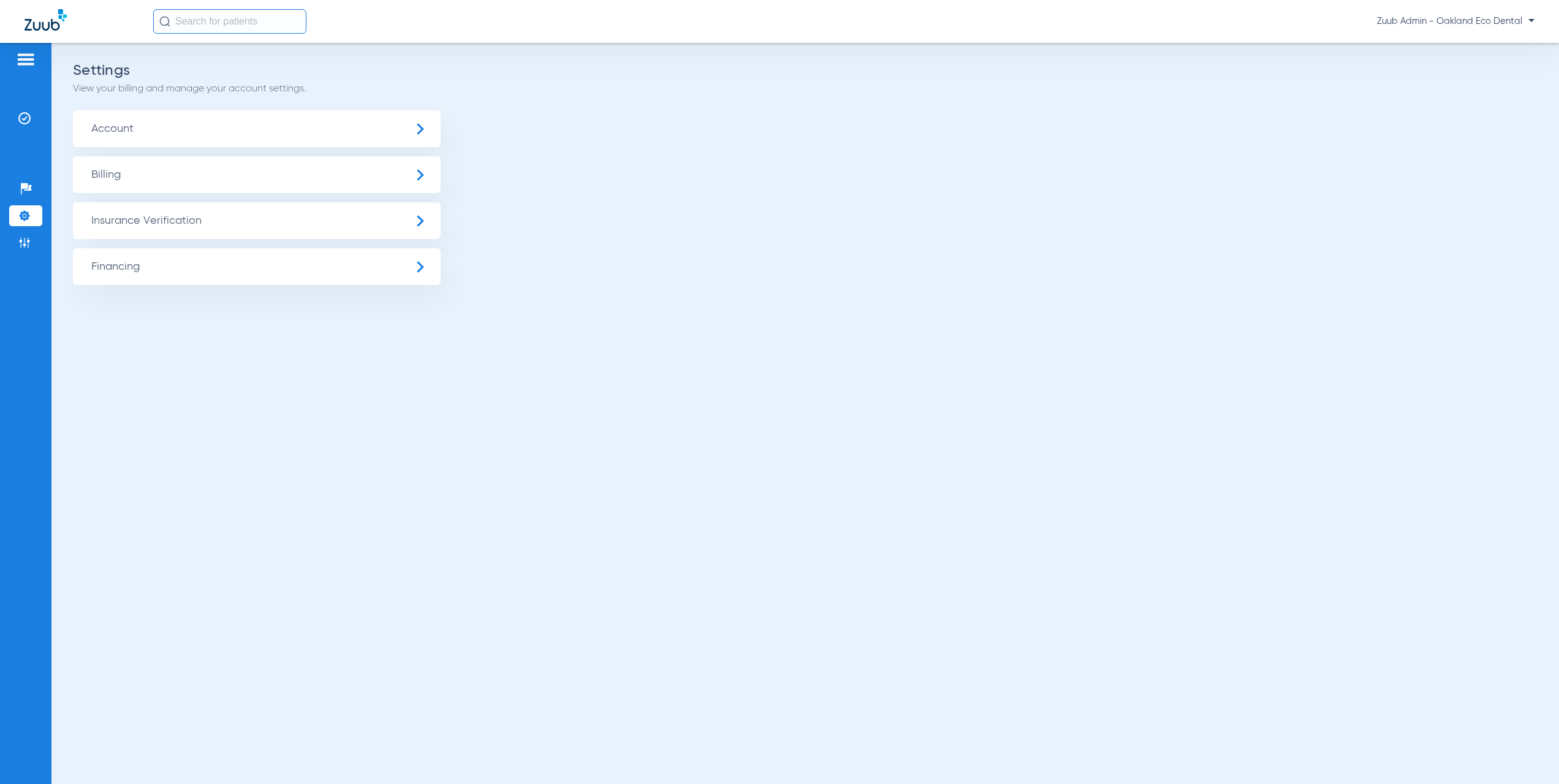
click at [182, 225] on span "Insurance Verification" at bounding box center [257, 220] width 368 height 37
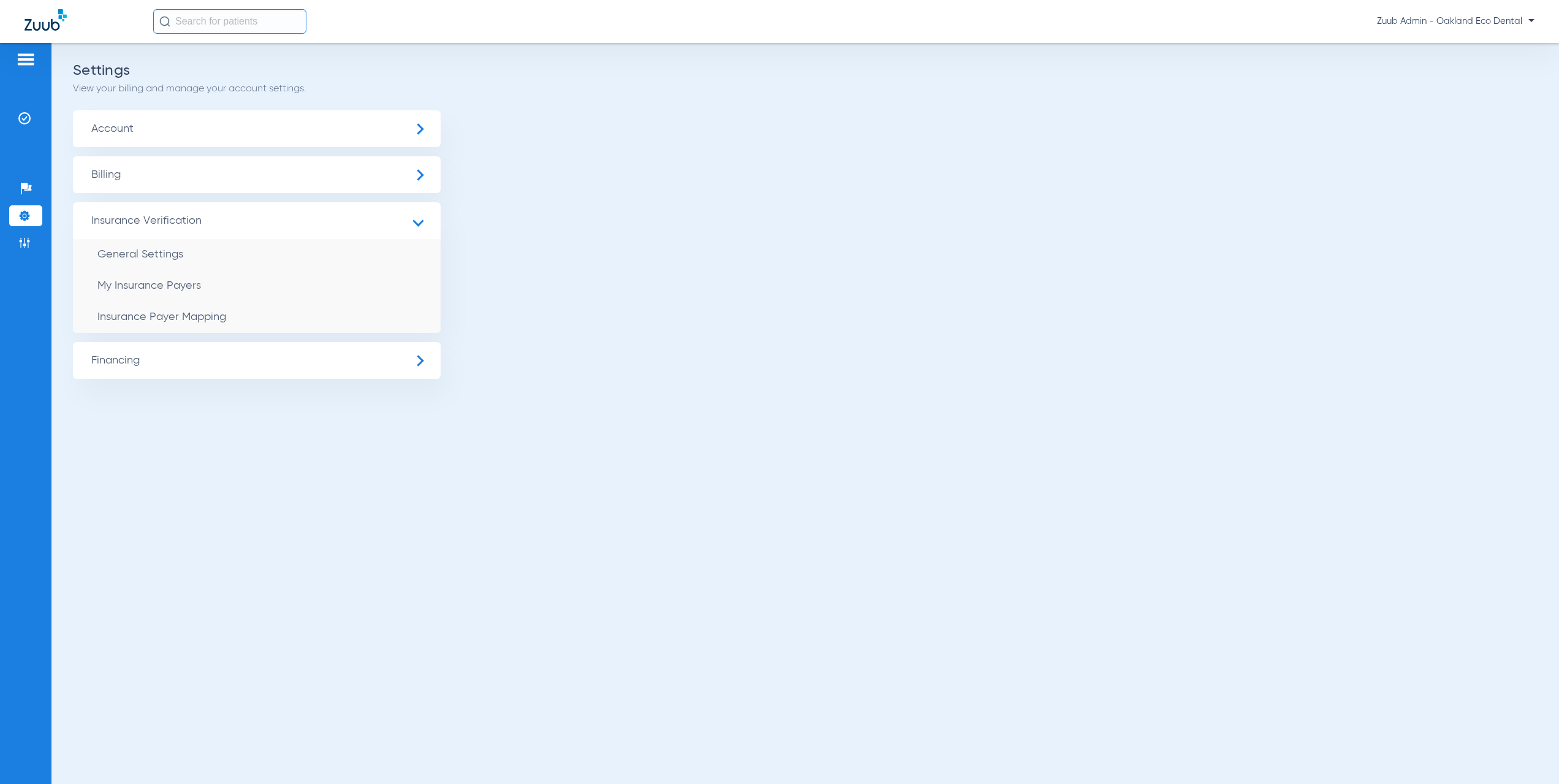
click at [155, 125] on span "Account" at bounding box center [257, 129] width 368 height 37
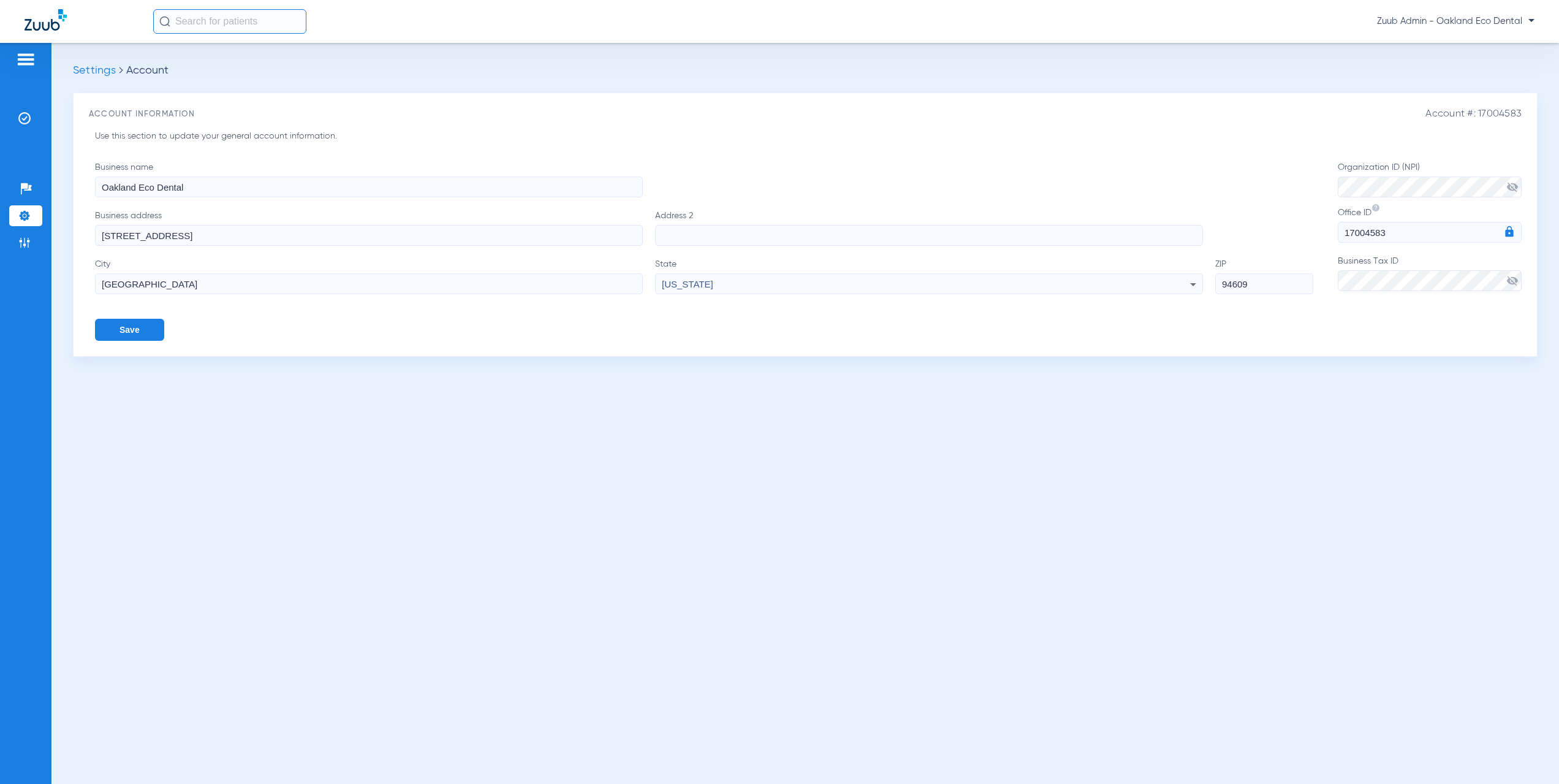
click at [1509, 280] on span "visibility_off" at bounding box center [1512, 281] width 13 height 13
drag, startPoint x: 121, startPoint y: 282, endPoint x: 75, endPoint y: 279, distance: 46.1
click at [75, 279] on div "Account #: 17004583 Account Information Use this section to update your general…" at bounding box center [805, 224] width 1465 height 264
drag, startPoint x: 1265, startPoint y: 286, endPoint x: 1213, endPoint y: 285, distance: 52.0
click at [1213, 285] on div "City [GEOGRAPHIC_DATA] [US_STATE] ZIP 94609" at bounding box center [704, 276] width 1219 height 36
